Goal: Task Accomplishment & Management: Complete application form

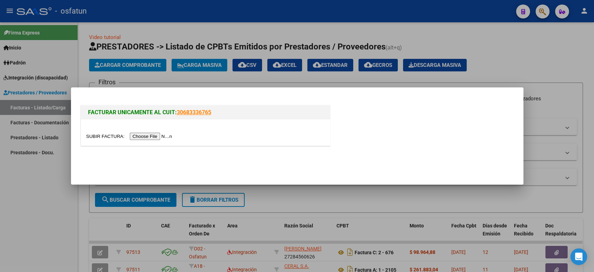
click at [150, 136] on input "file" at bounding box center [130, 135] width 88 height 7
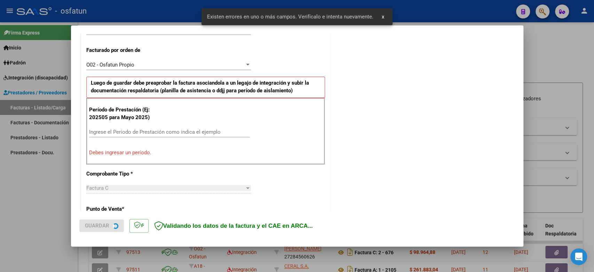
scroll to position [188, 0]
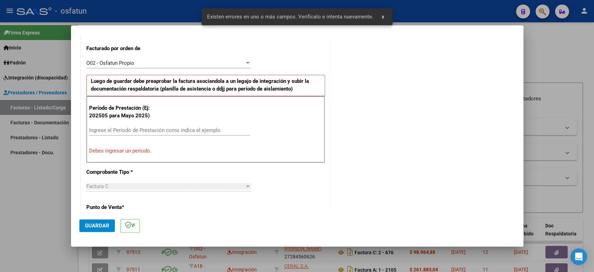
click at [168, 125] on div "Ingrese el Período de Prestación como indica el ejemplo" at bounding box center [169, 130] width 161 height 10
click at [169, 130] on input "Ingrese el Período de Prestación como indica el ejemplo" at bounding box center [169, 130] width 161 height 6
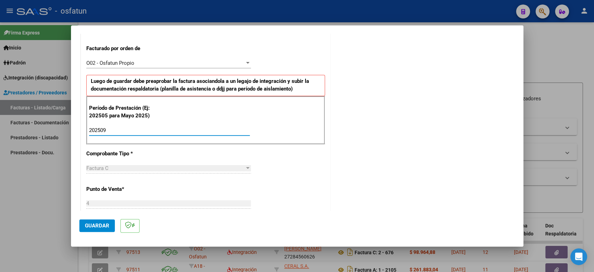
type input "202509"
click at [105, 225] on span "Guardar" at bounding box center [97, 225] width 24 height 6
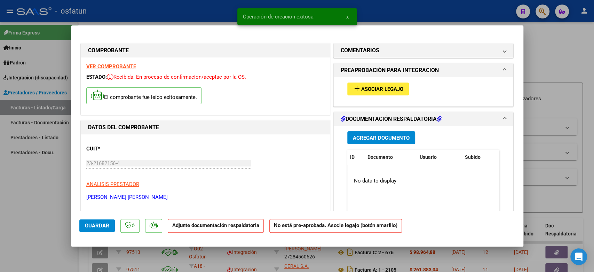
click at [397, 95] on button "add Asociar Legajo" at bounding box center [378, 88] width 62 height 13
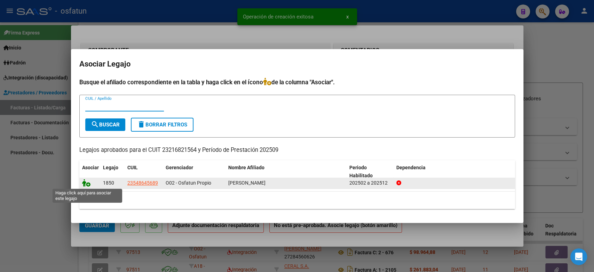
click at [89, 182] on icon at bounding box center [86, 183] width 8 height 8
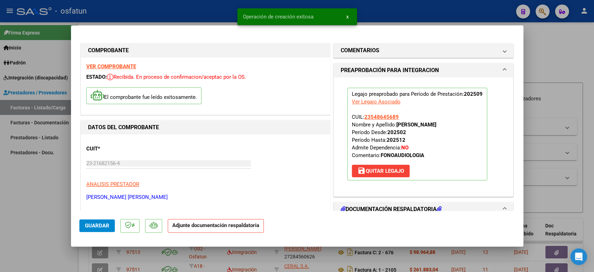
scroll to position [116, 0]
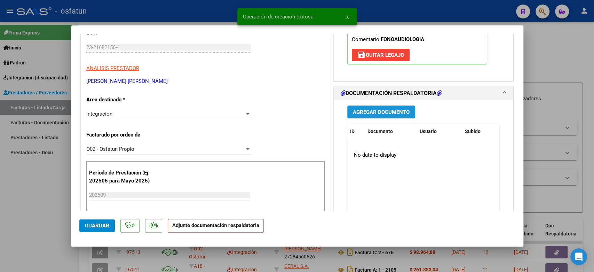
click at [398, 110] on span "Agregar Documento" at bounding box center [381, 111] width 57 height 6
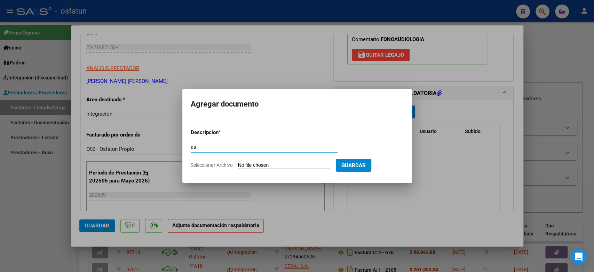
type input "a"
type input "ASISTENCIA+AUTORIZACION"
drag, startPoint x: 285, startPoint y: 162, endPoint x: 281, endPoint y: 162, distance: 3.8
click at [281, 162] on input "Seleccionar Archivo" at bounding box center [284, 165] width 92 height 7
type input "C:\fakepath\ASISTENCIA FONO.pdf"
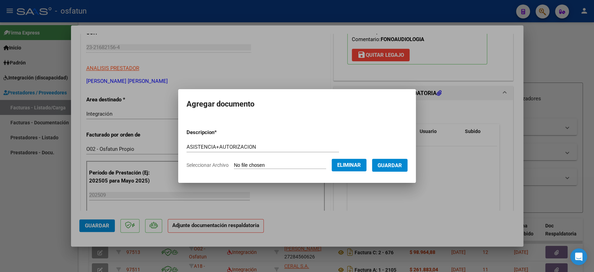
click at [405, 173] on form "Descripcion * ASISTENCIA+AUTORIZACION Escriba aquí una descripcion Seleccionar …" at bounding box center [296, 148] width 221 height 51
click at [405, 168] on button "Guardar" at bounding box center [389, 165] width 35 height 13
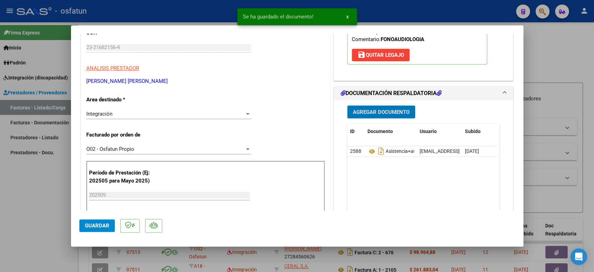
click at [92, 228] on span "Guardar" at bounding box center [97, 225] width 24 height 6
click at [547, 104] on div at bounding box center [297, 136] width 594 height 272
type input "$ 0,00"
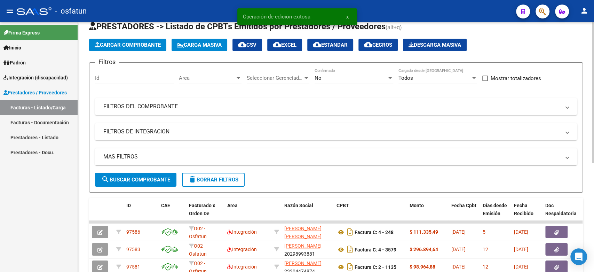
scroll to position [39, 0]
